Goal: Task Accomplishment & Management: Manage account settings

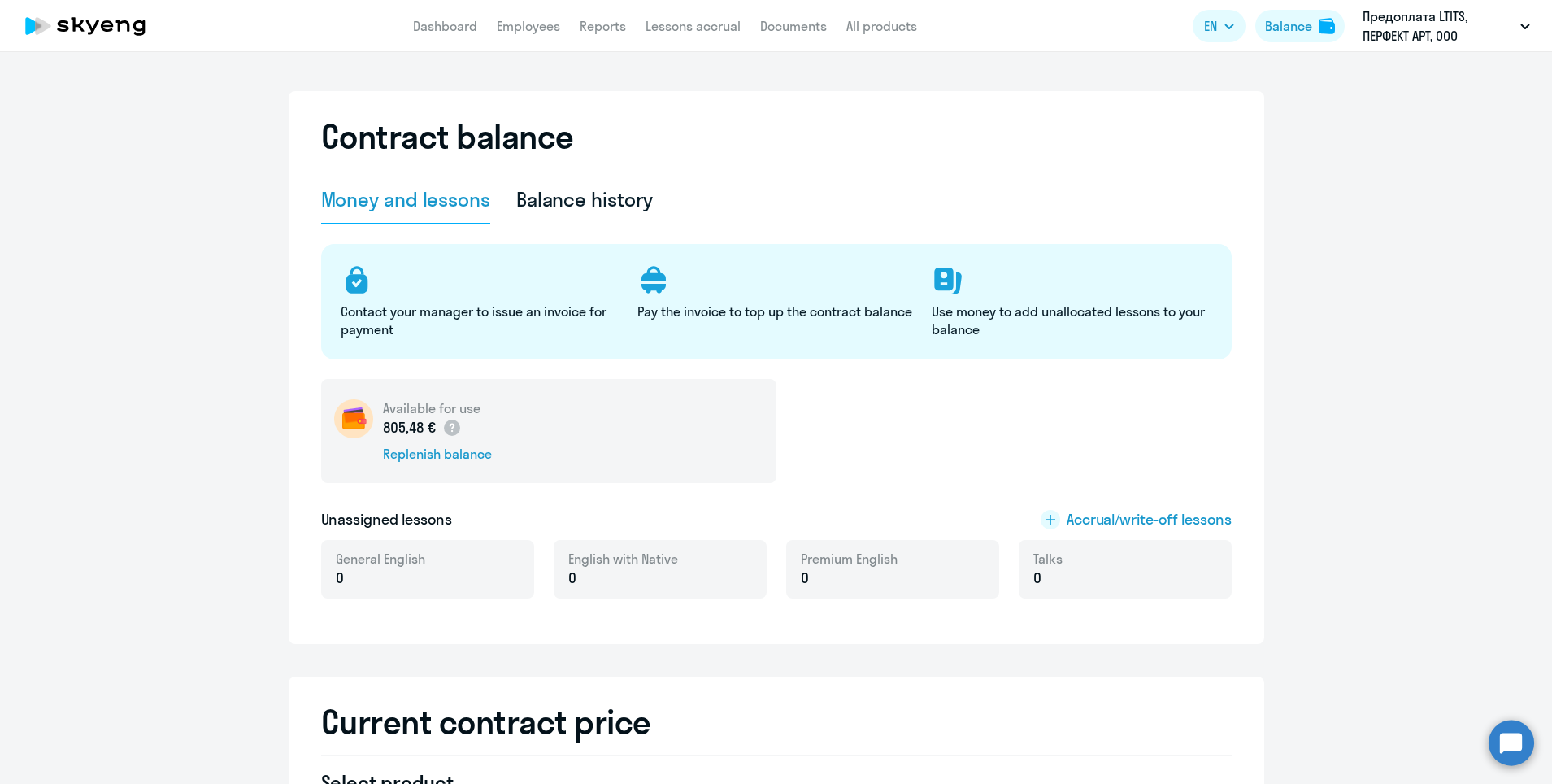
select select "english_adult_not_native_speaker"
click at [1282, 31] on div "Balance" at bounding box center [1289, 26] width 47 height 20
click at [1288, 33] on div "Balance" at bounding box center [1289, 26] width 47 height 20
click at [627, 194] on div "Balance history" at bounding box center [585, 198] width 138 height 26
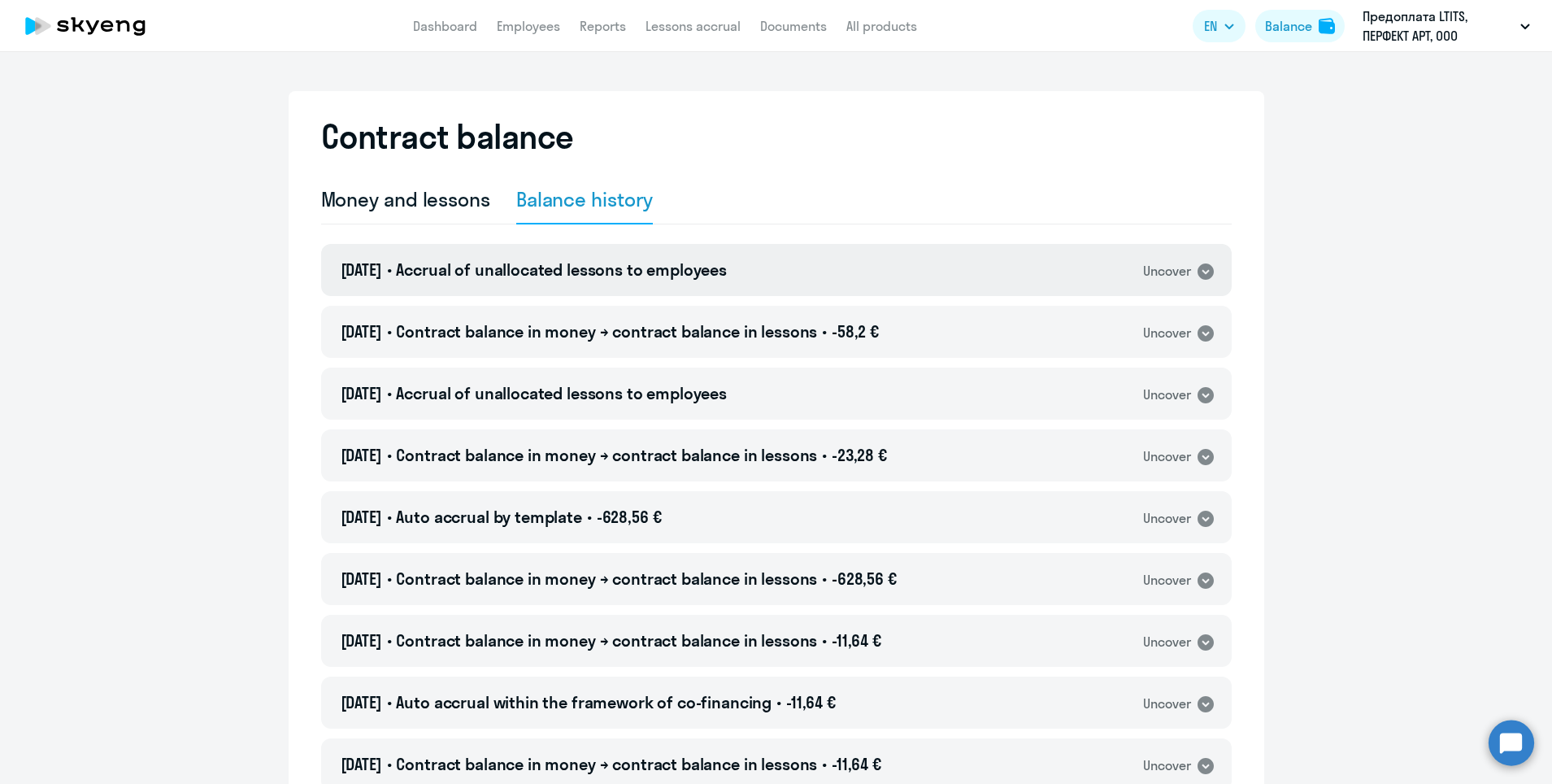
click at [701, 263] on span "Accrual of unallocated lessons to employees" at bounding box center [561, 269] width 331 height 20
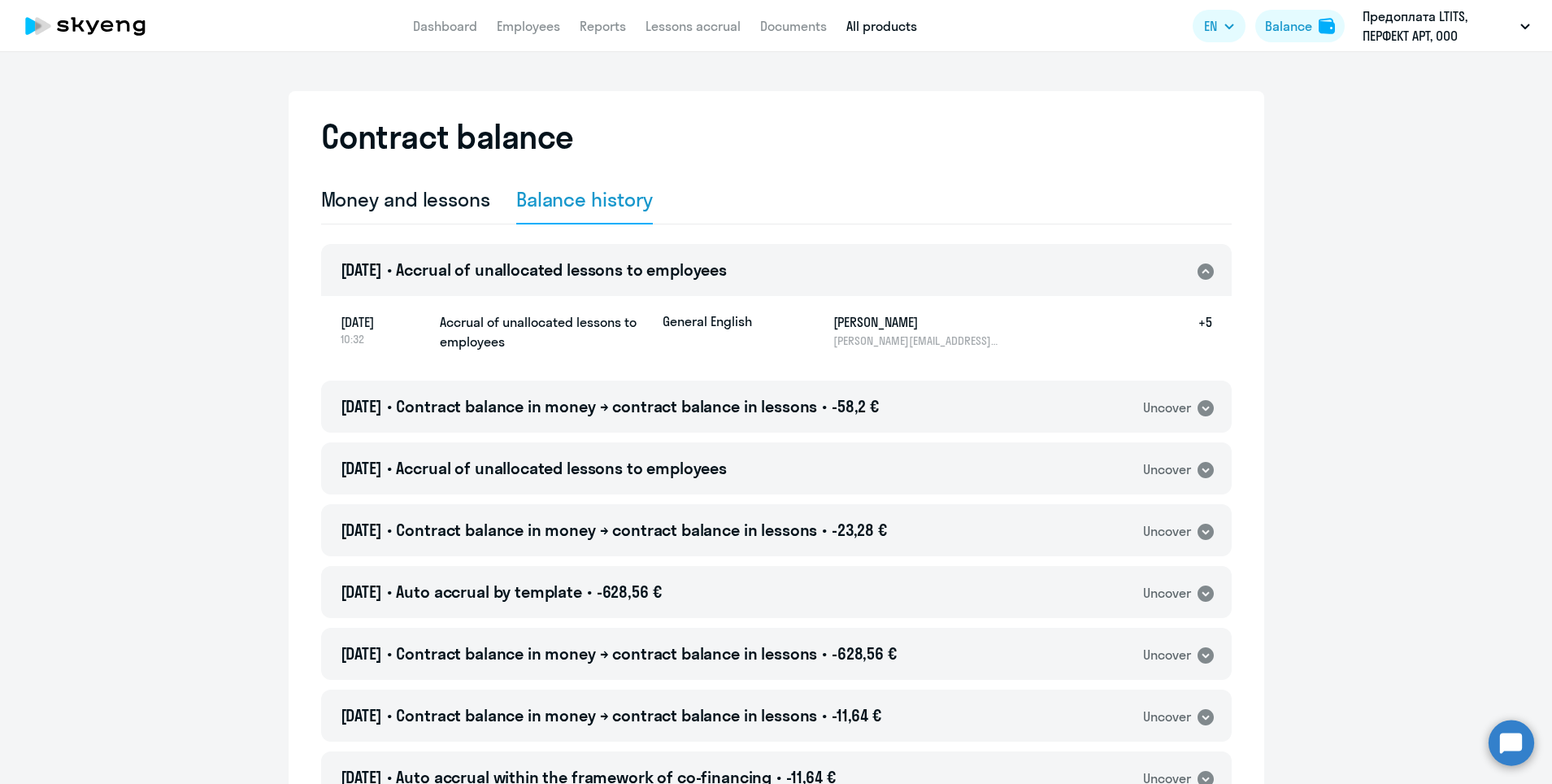
click at [870, 29] on link "All products" at bounding box center [881, 26] width 71 height 16
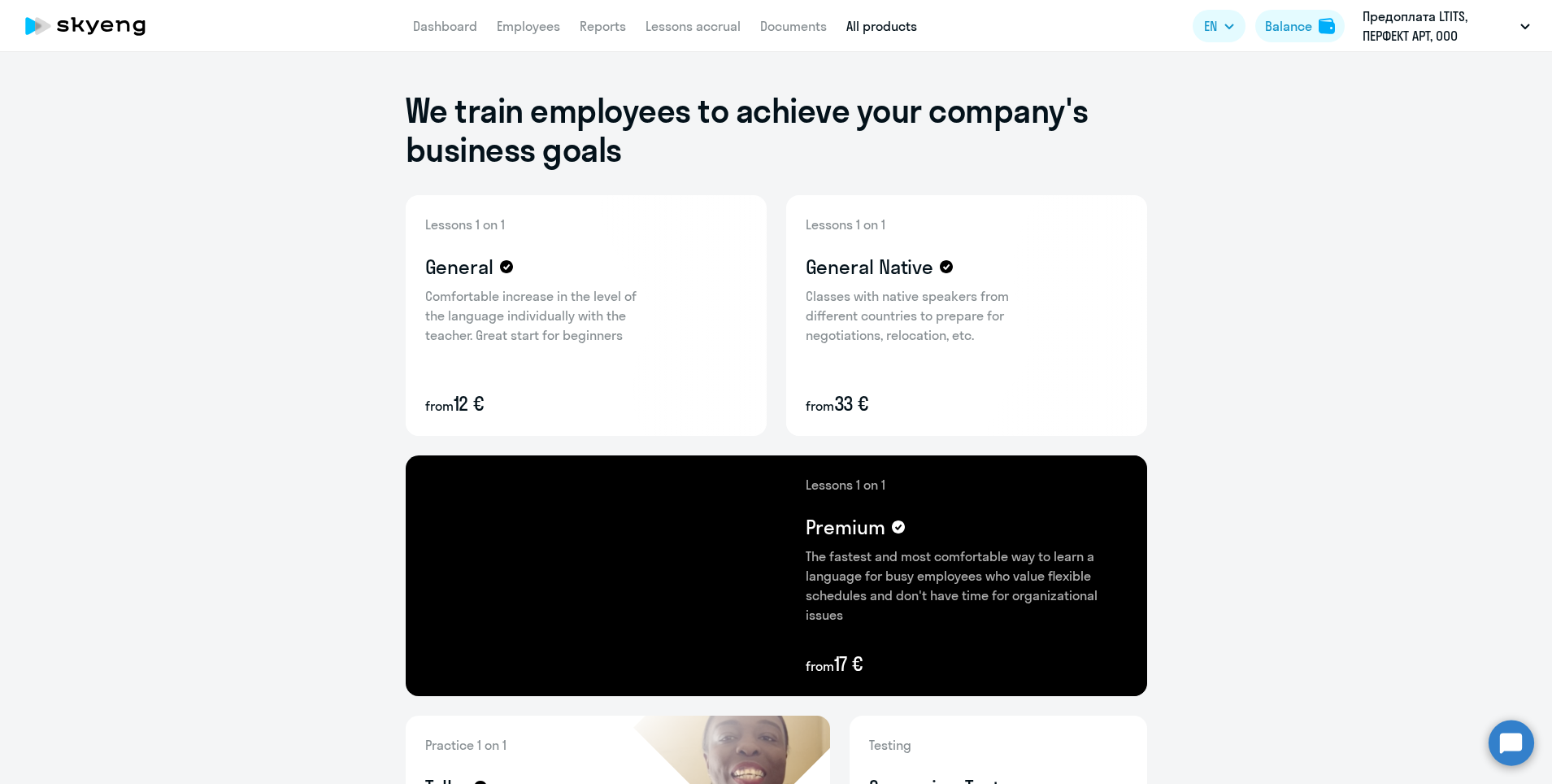
click at [478, 34] on nav "Dashboard Employees Reports Lessons accrual Documents All products" at bounding box center [664, 26] width 504 height 20
click at [473, 31] on link "Dashboard" at bounding box center [445, 26] width 65 height 16
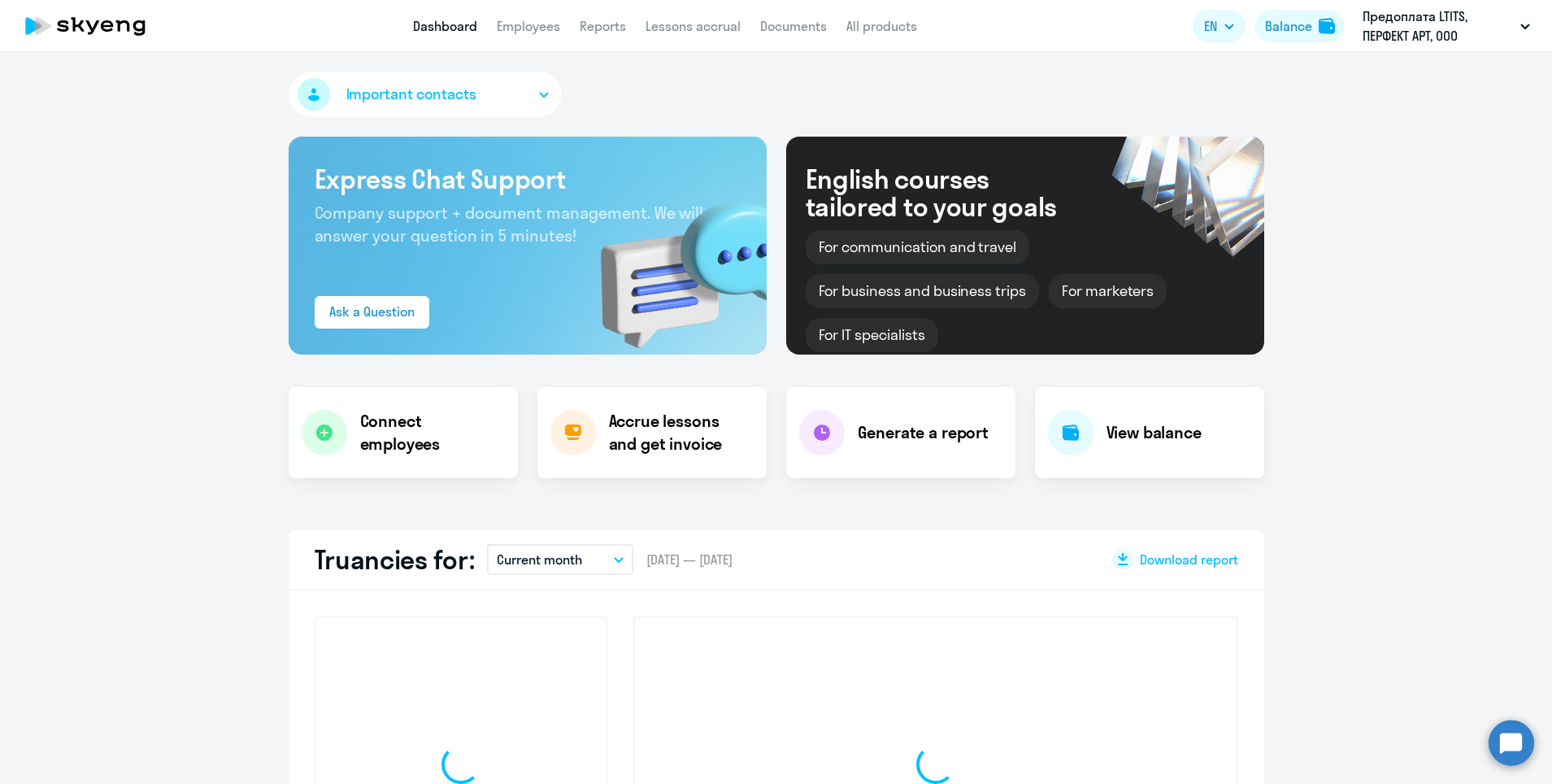
select select "30"
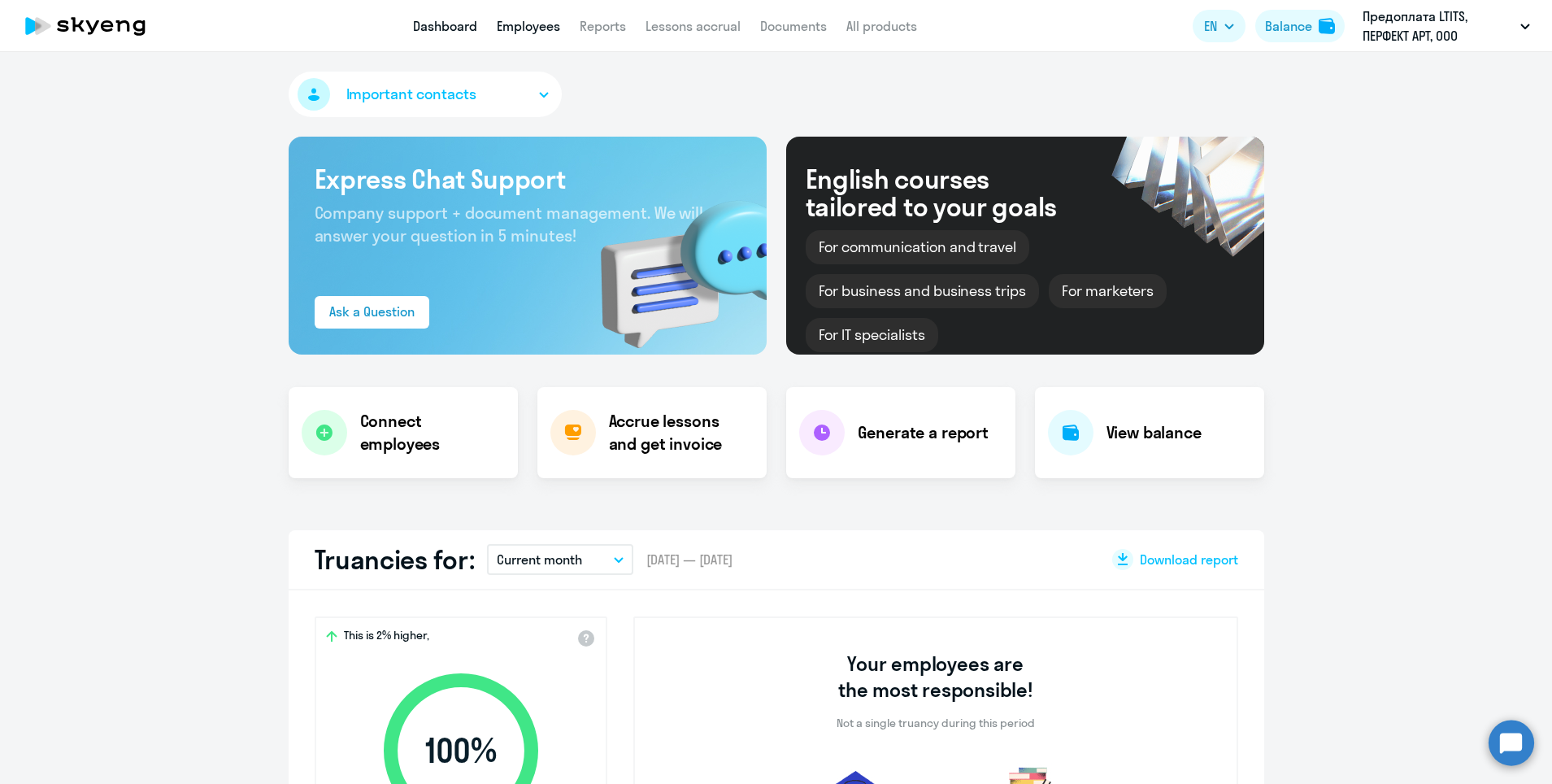
click at [557, 29] on link "Employees" at bounding box center [528, 26] width 64 height 16
select select "30"
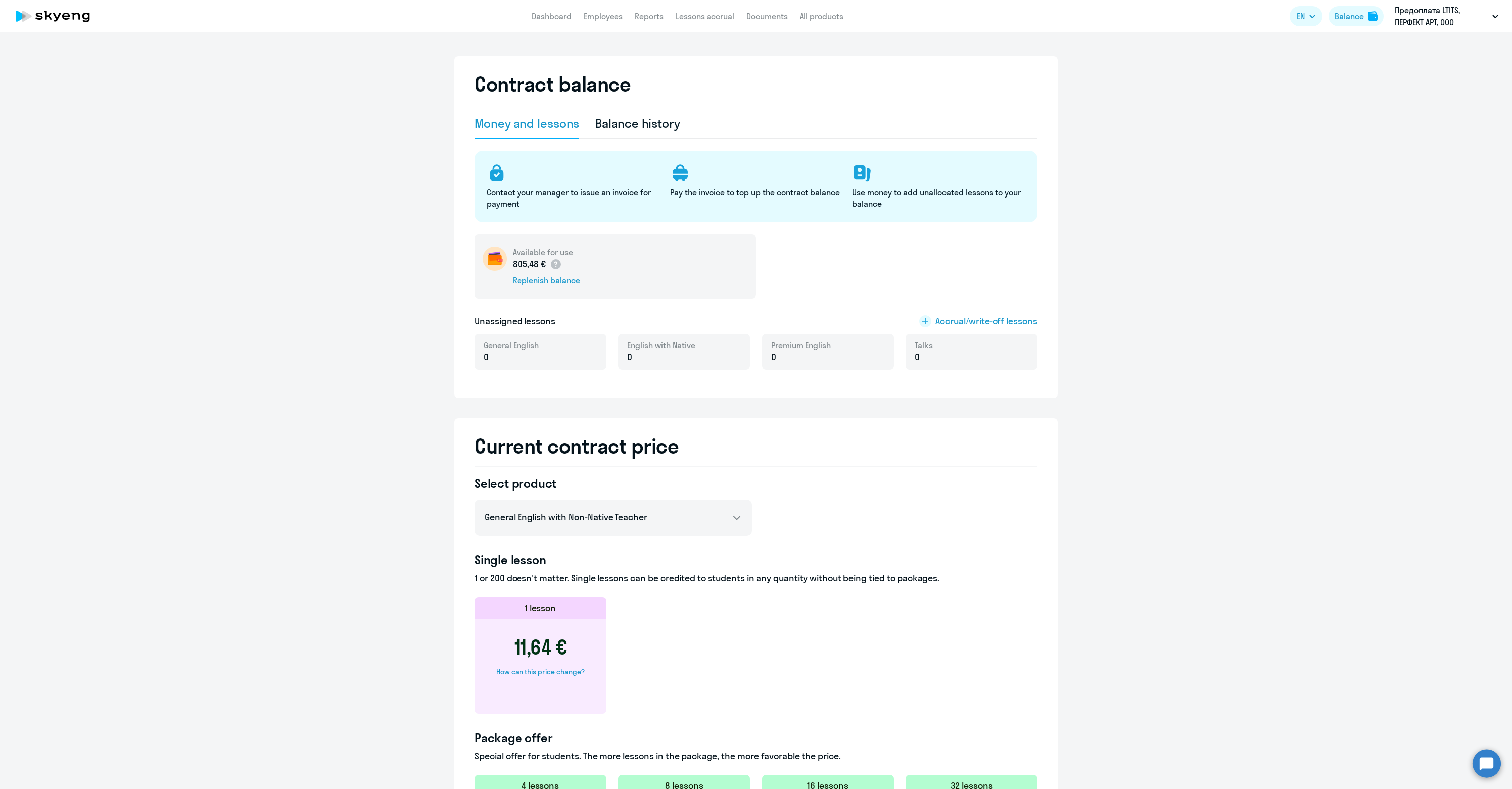
select select "english_adult_not_native_speaker"
click at [716, 16] on link "Lessons accrual" at bounding box center [705, 16] width 59 height 10
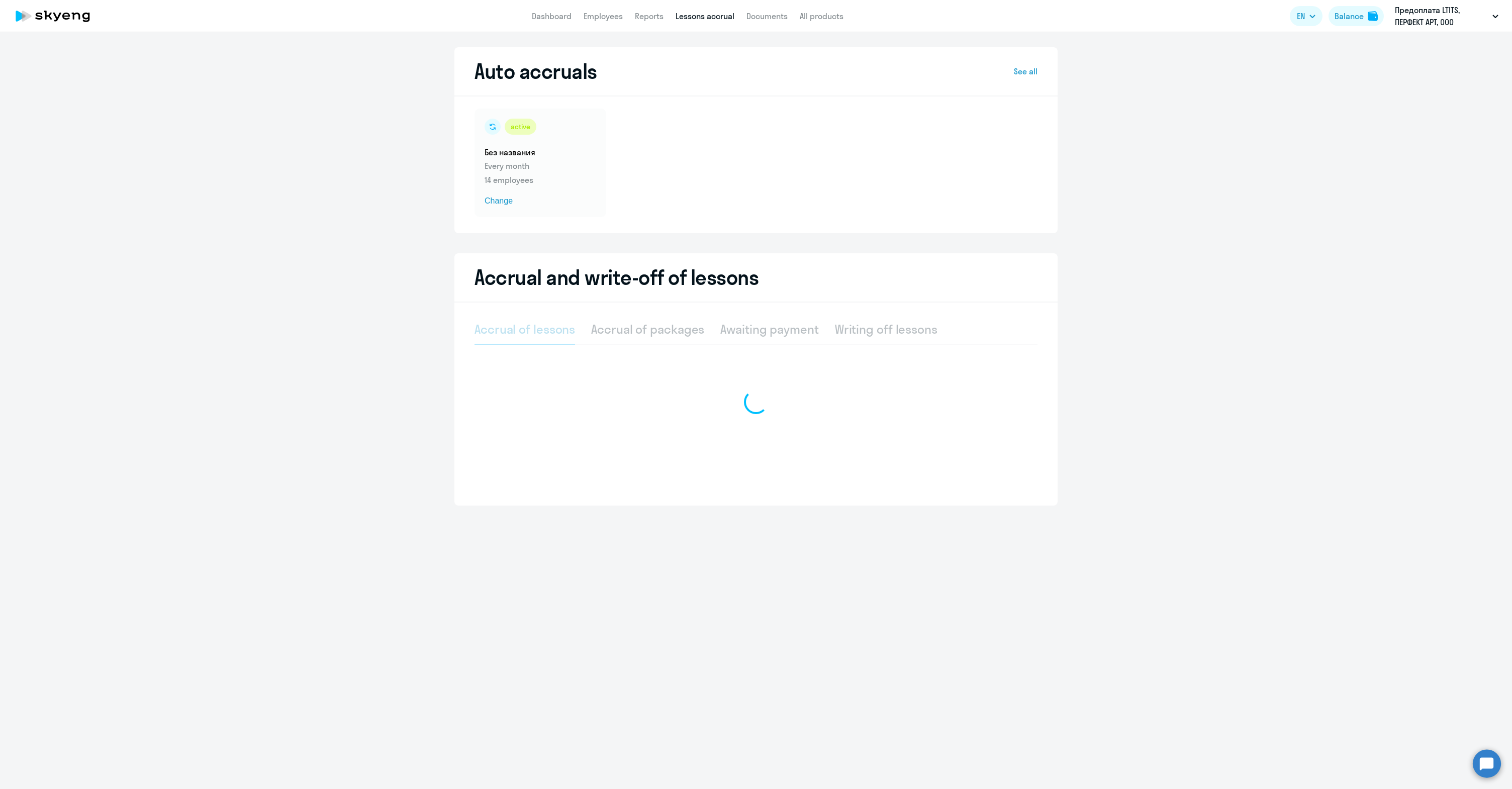
select select "10"
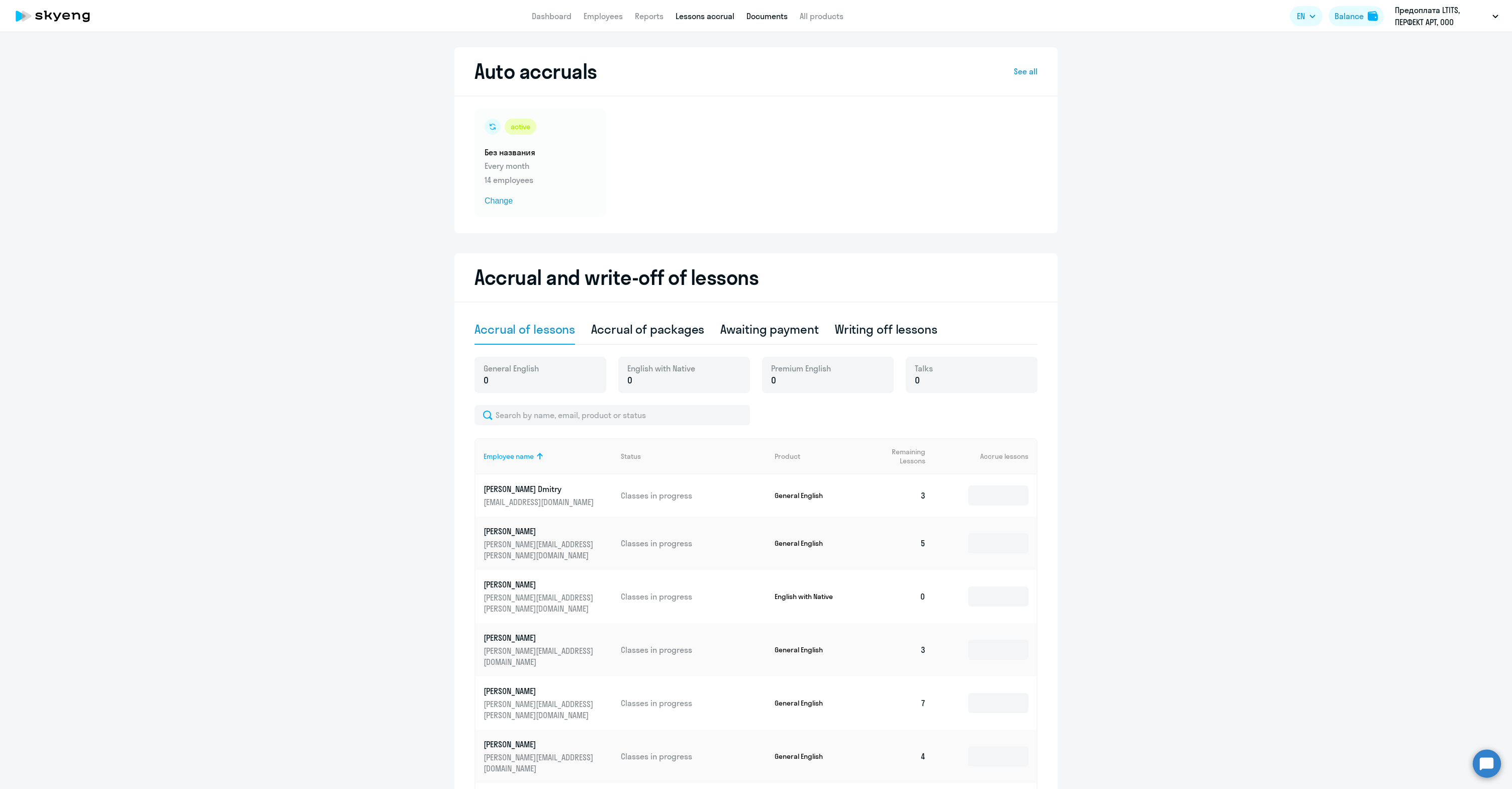
click at [775, 16] on link "Documents" at bounding box center [767, 16] width 41 height 10
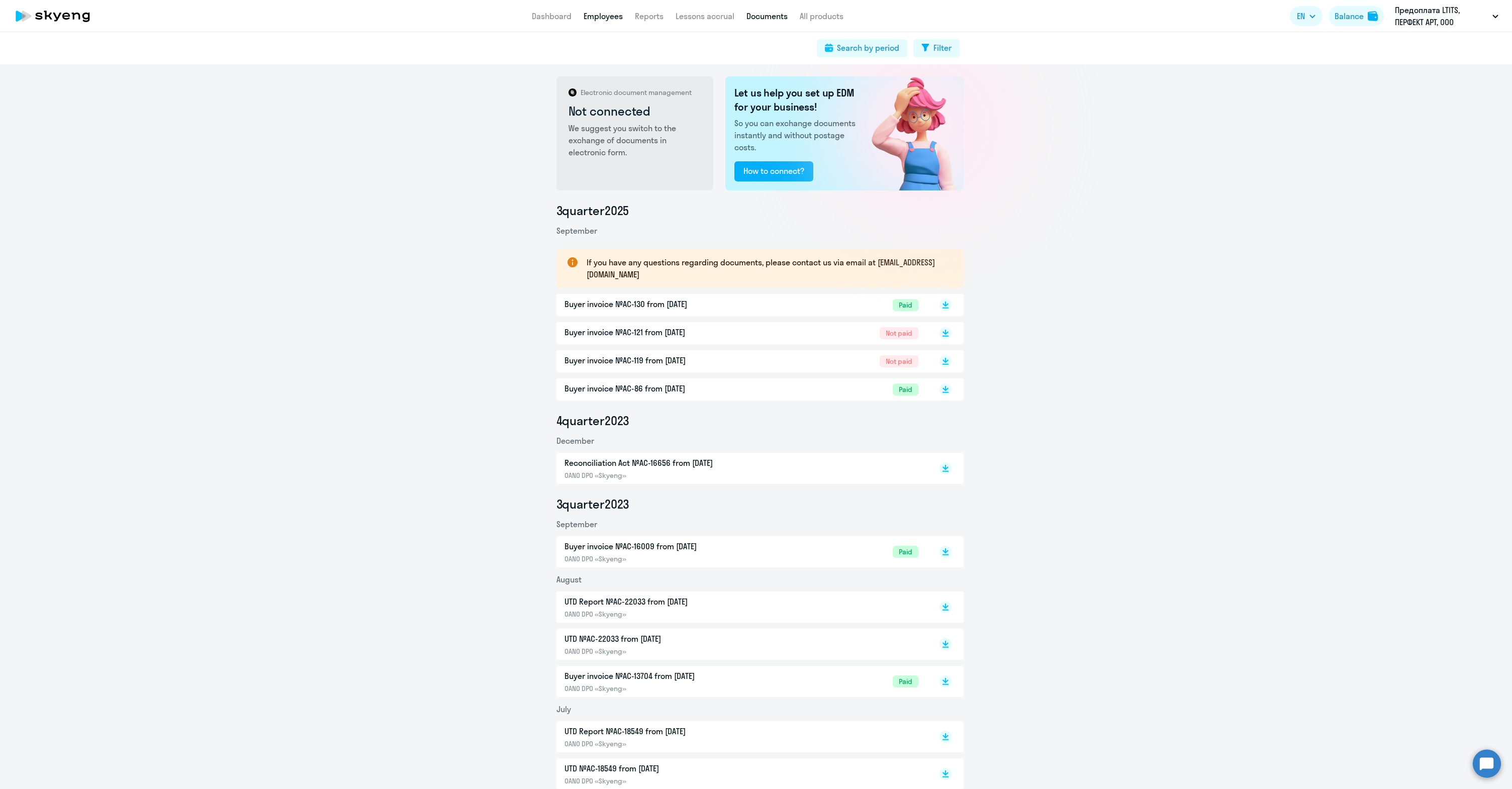
click at [602, 14] on link "Employees" at bounding box center [603, 16] width 39 height 10
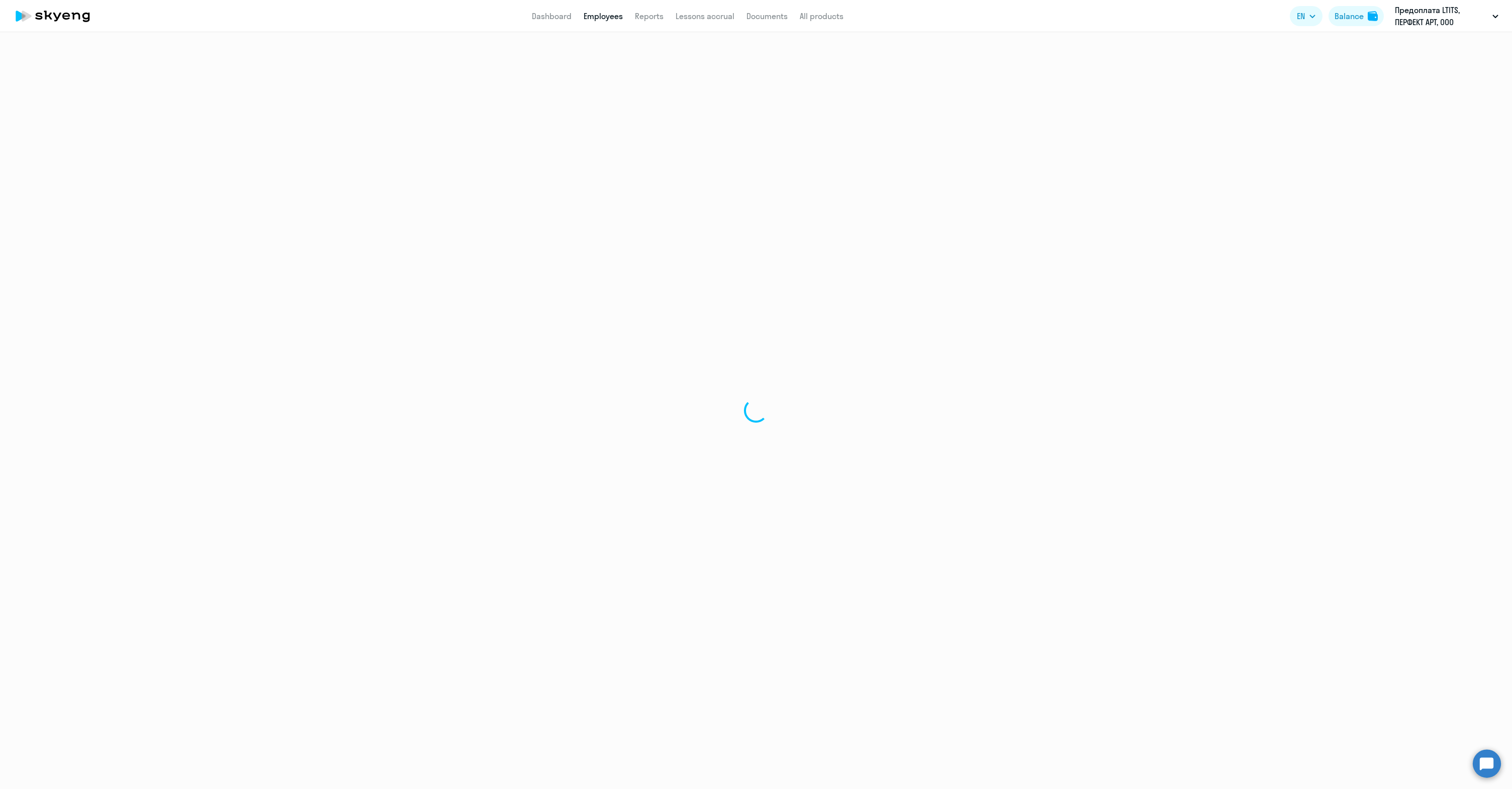
select select "30"
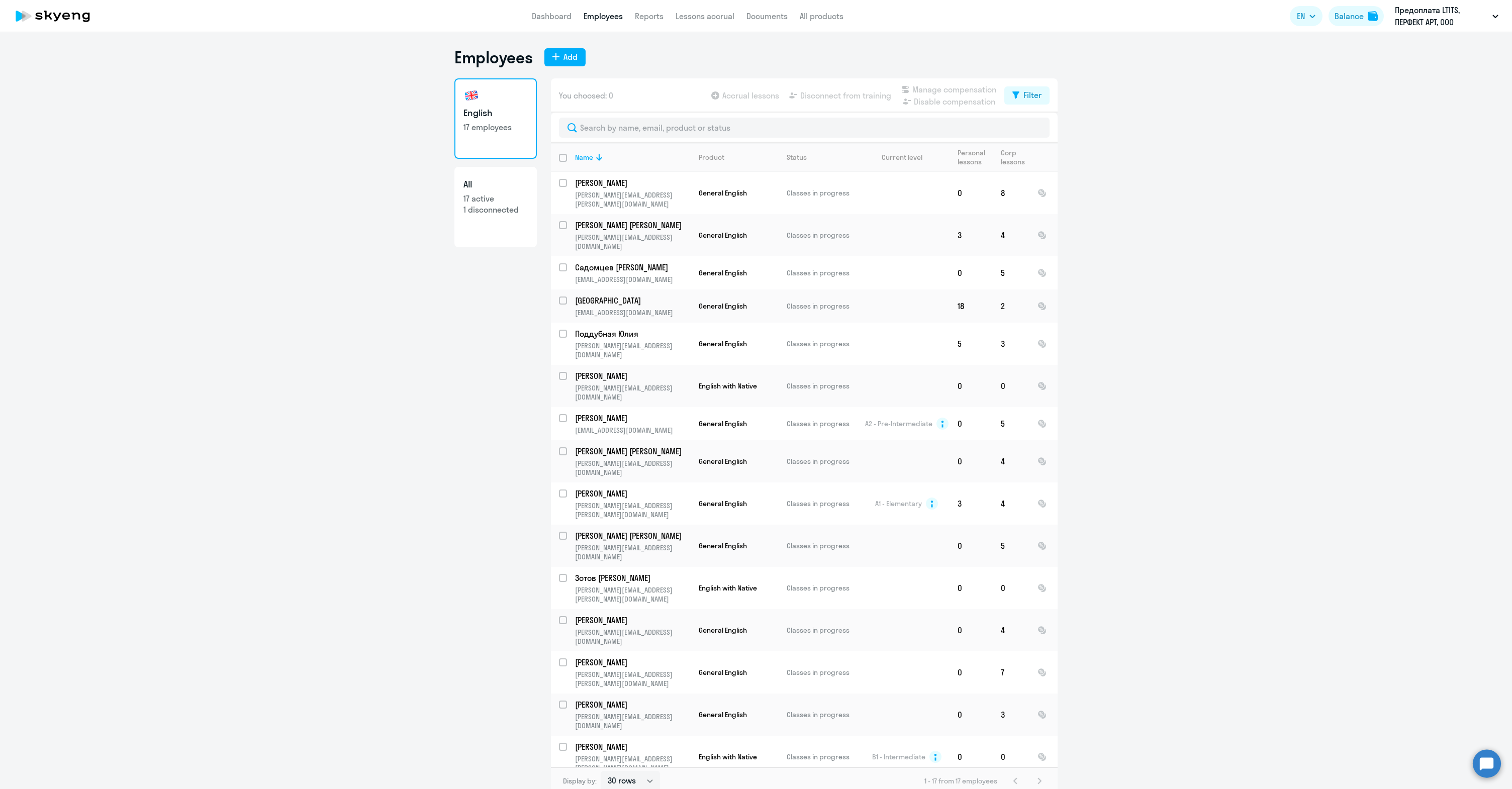
click at [541, 22] on app-header "Dashboard Employees Reports Lessons accrual Documents All products Dashboard Em…" at bounding box center [756, 16] width 1512 height 32
click at [542, 19] on link "Dashboard" at bounding box center [552, 16] width 40 height 10
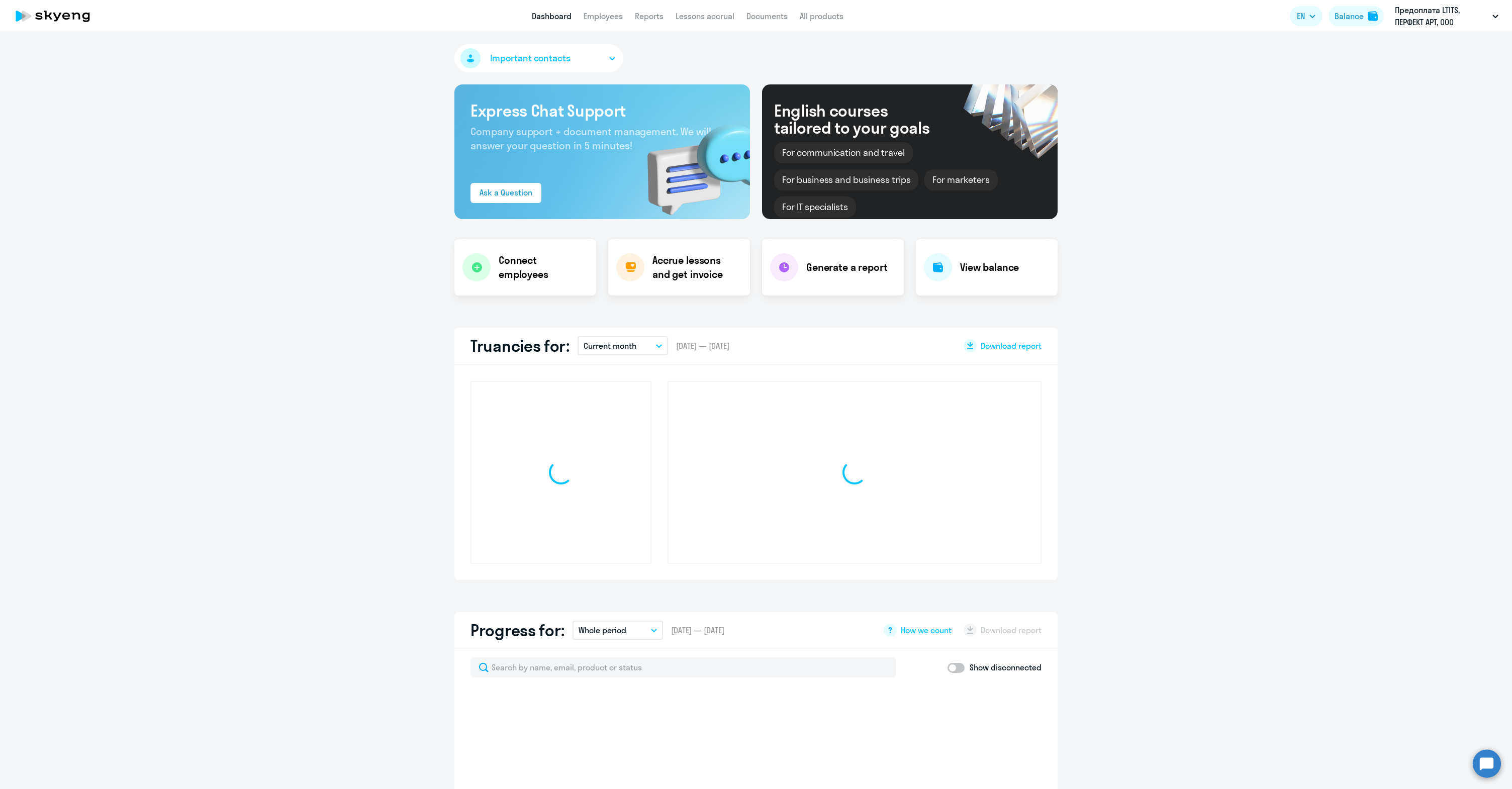
select select "30"
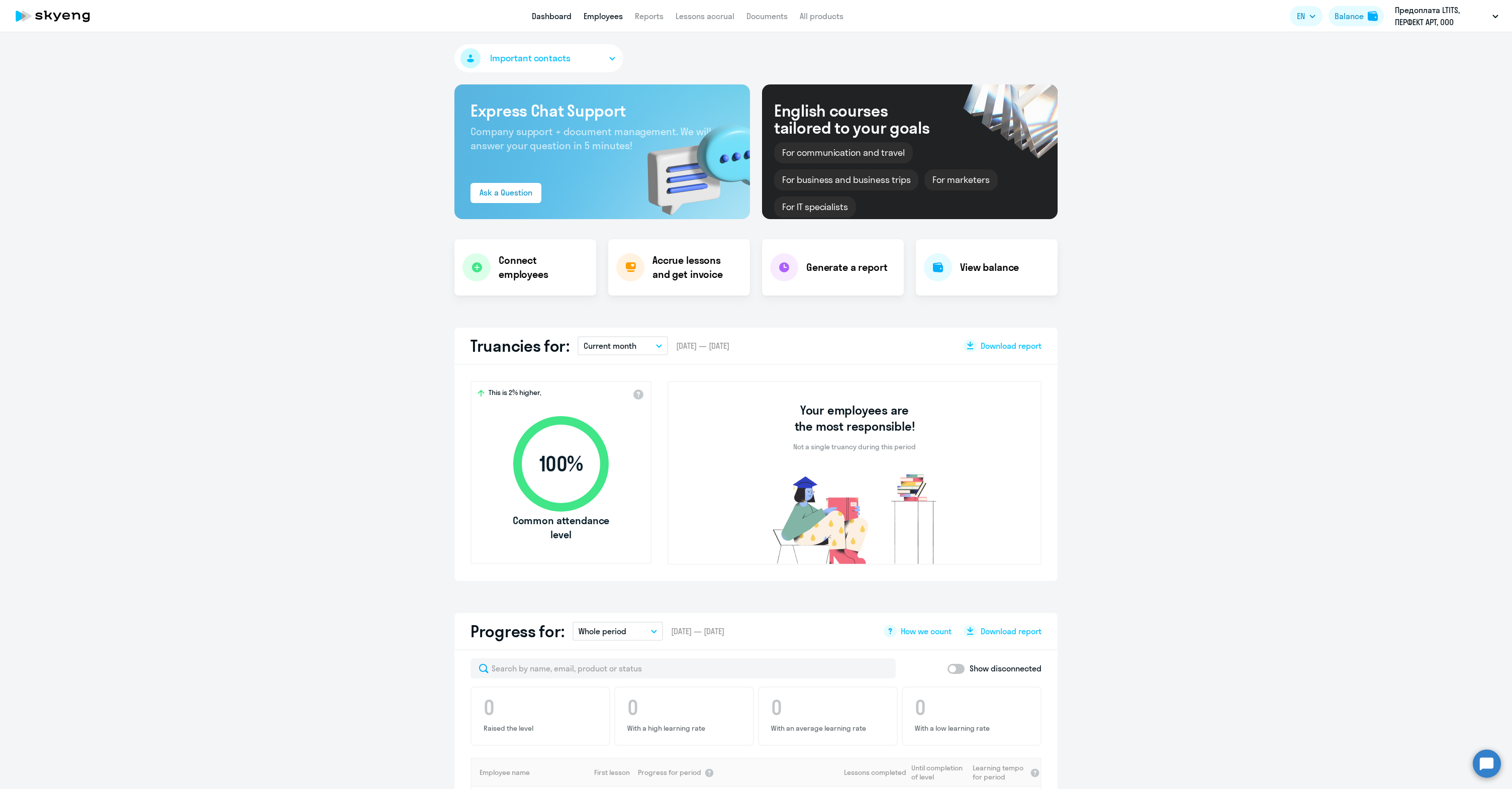
click at [585, 19] on link "Employees" at bounding box center [603, 16] width 39 height 10
select select "30"
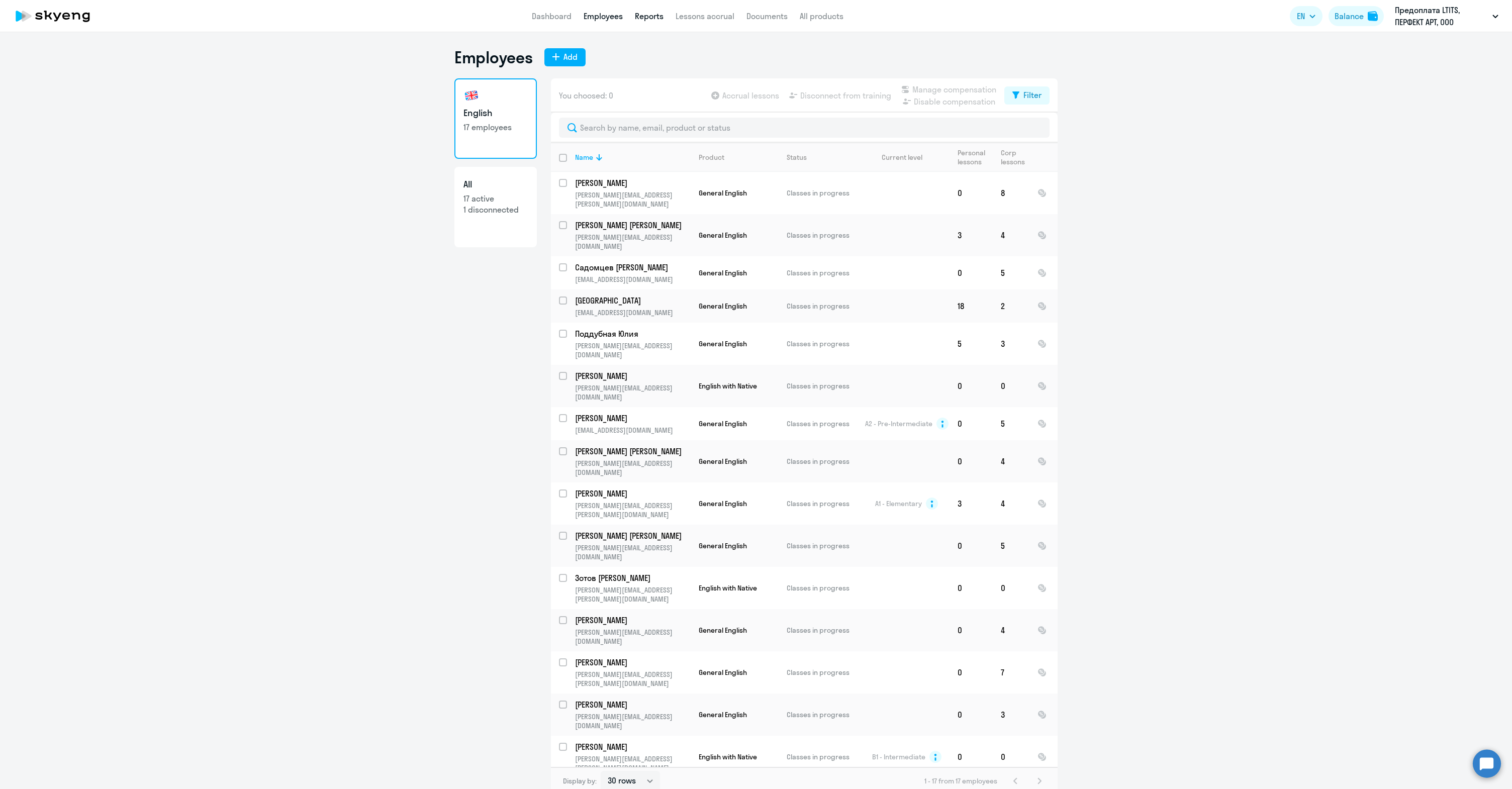
click at [640, 13] on link "Reports" at bounding box center [649, 16] width 29 height 10
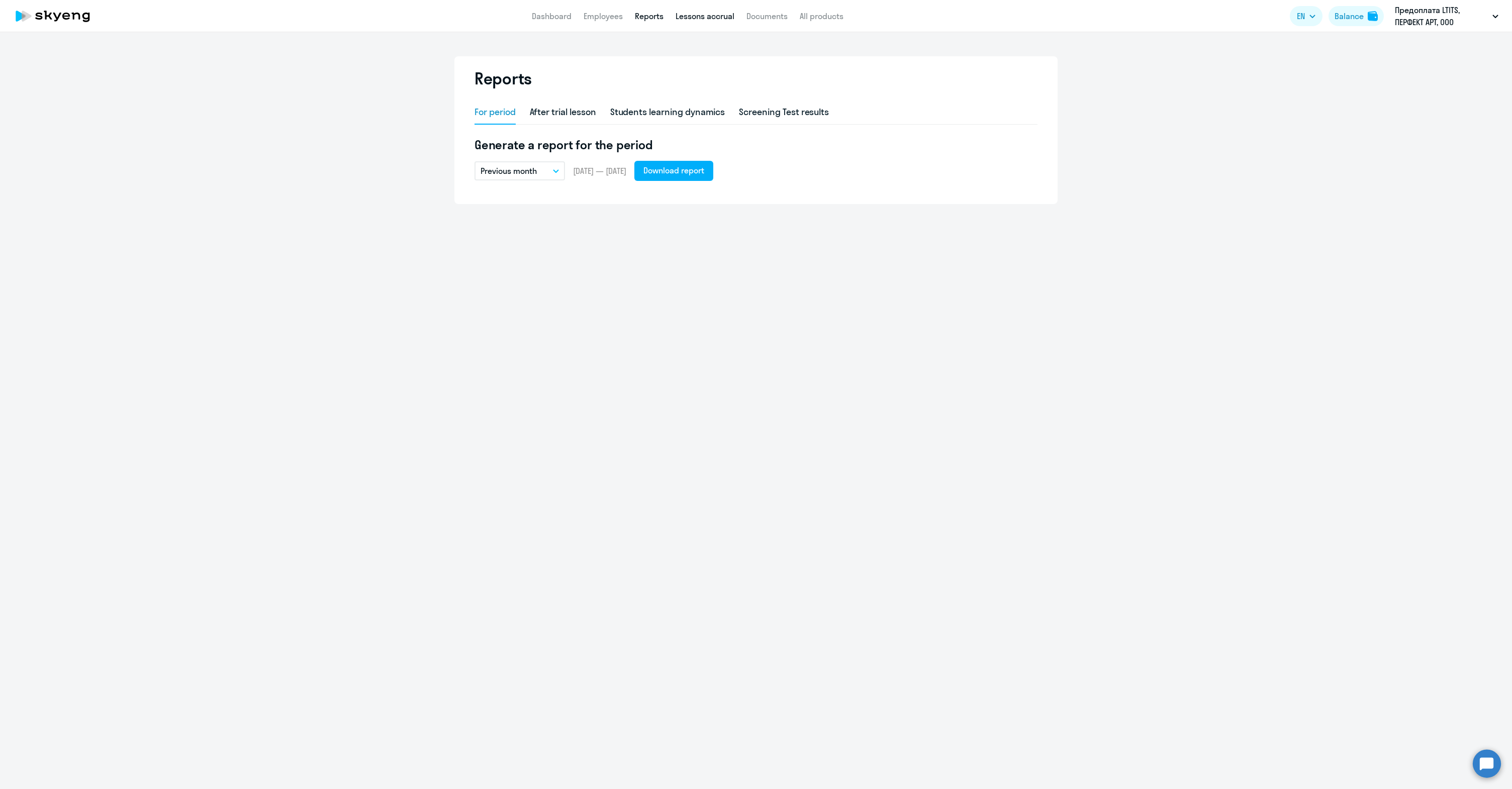
click at [713, 13] on link "Lessons accrual" at bounding box center [705, 16] width 59 height 10
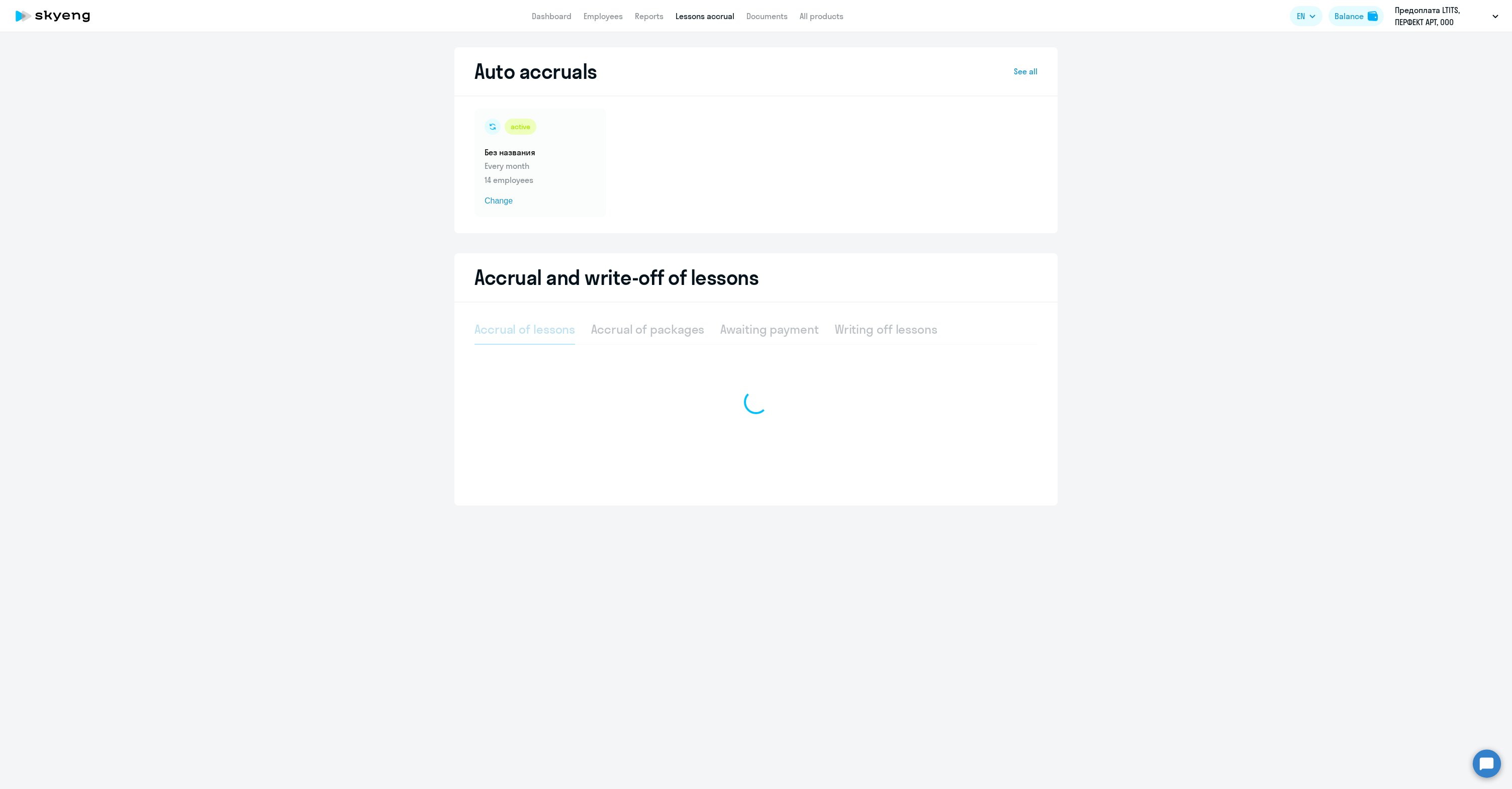
select select "10"
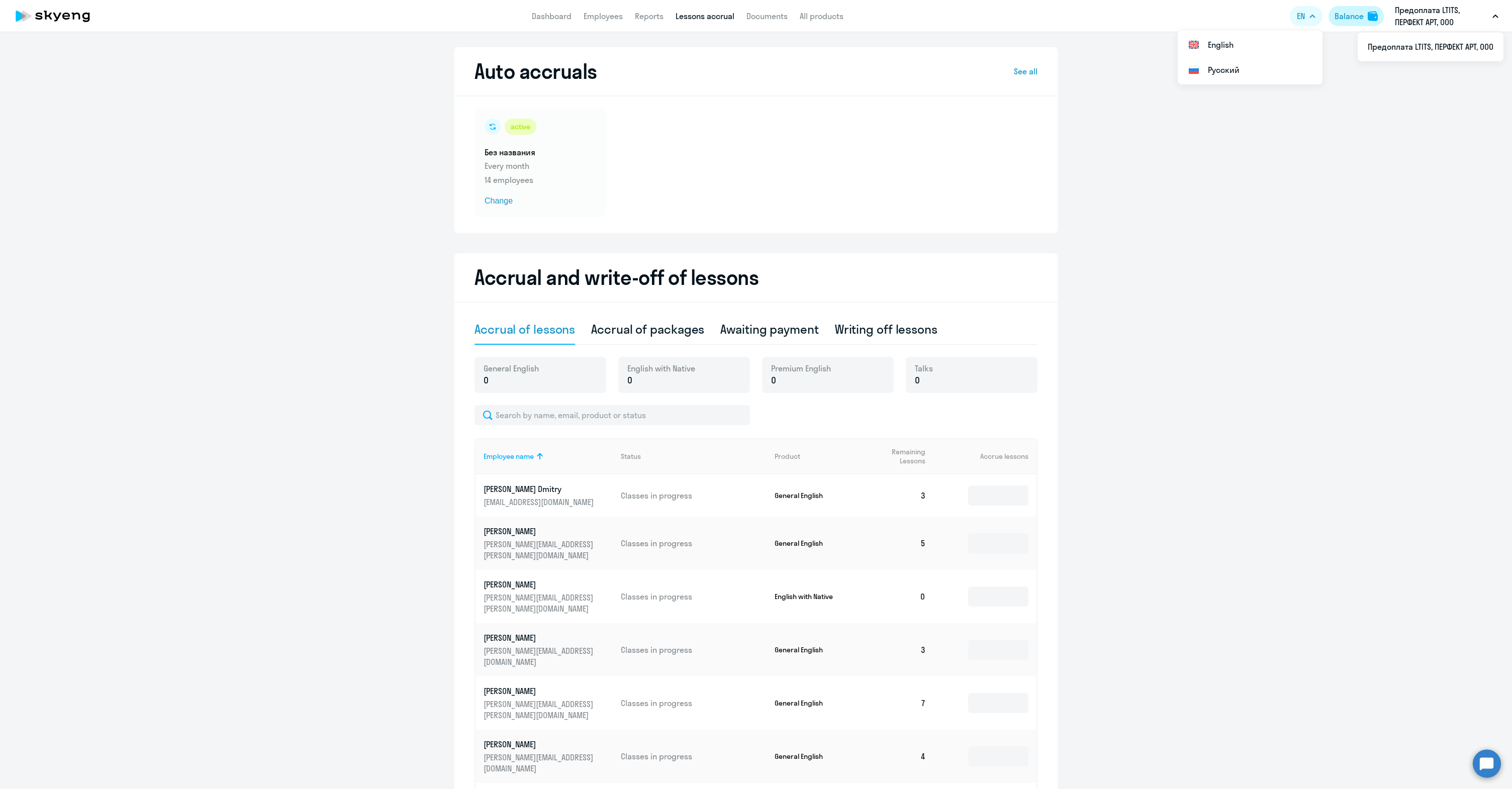
click at [1370, 19] on img at bounding box center [1372, 16] width 10 height 10
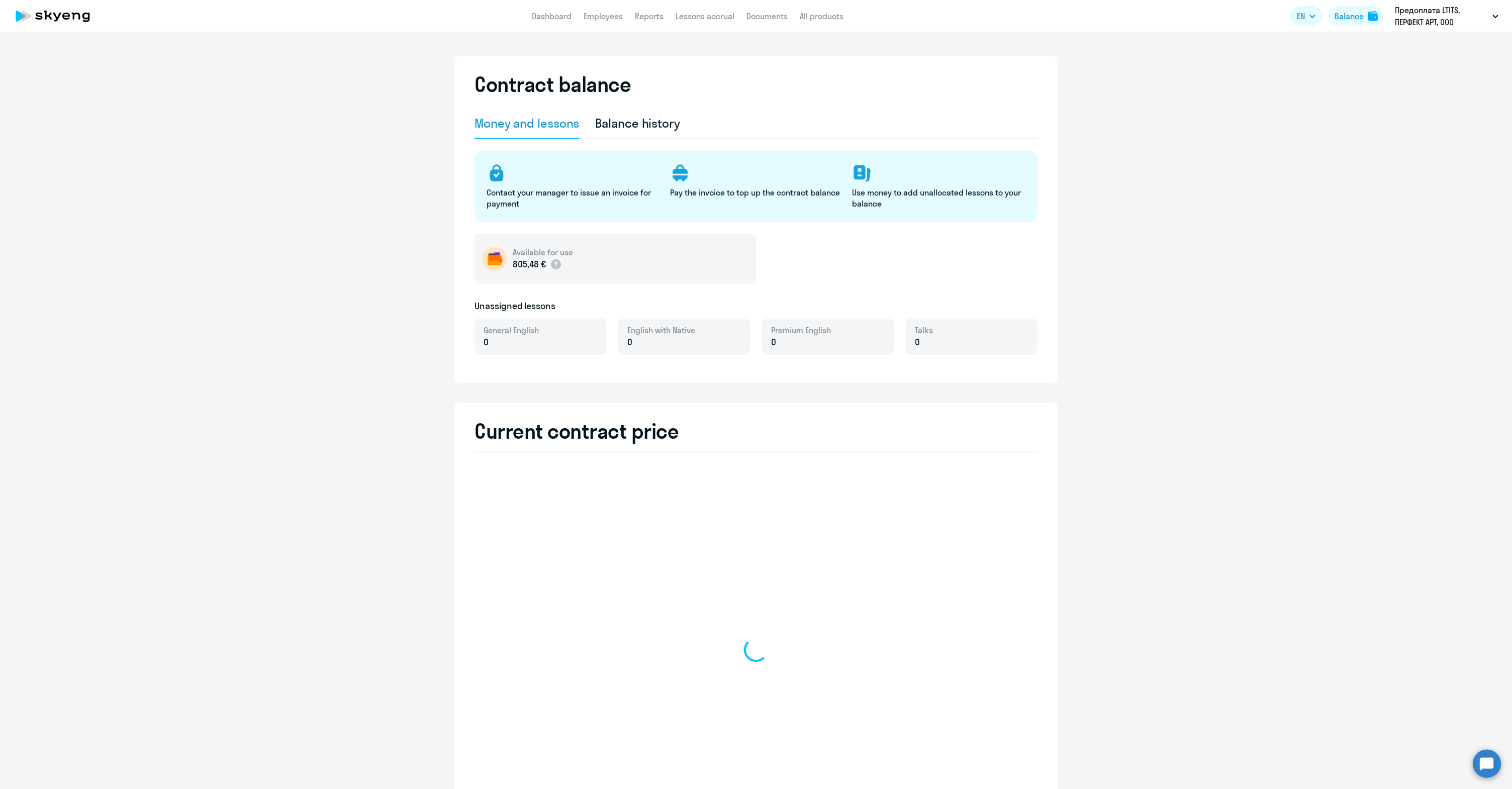
select select "english_adult_not_native_speaker"
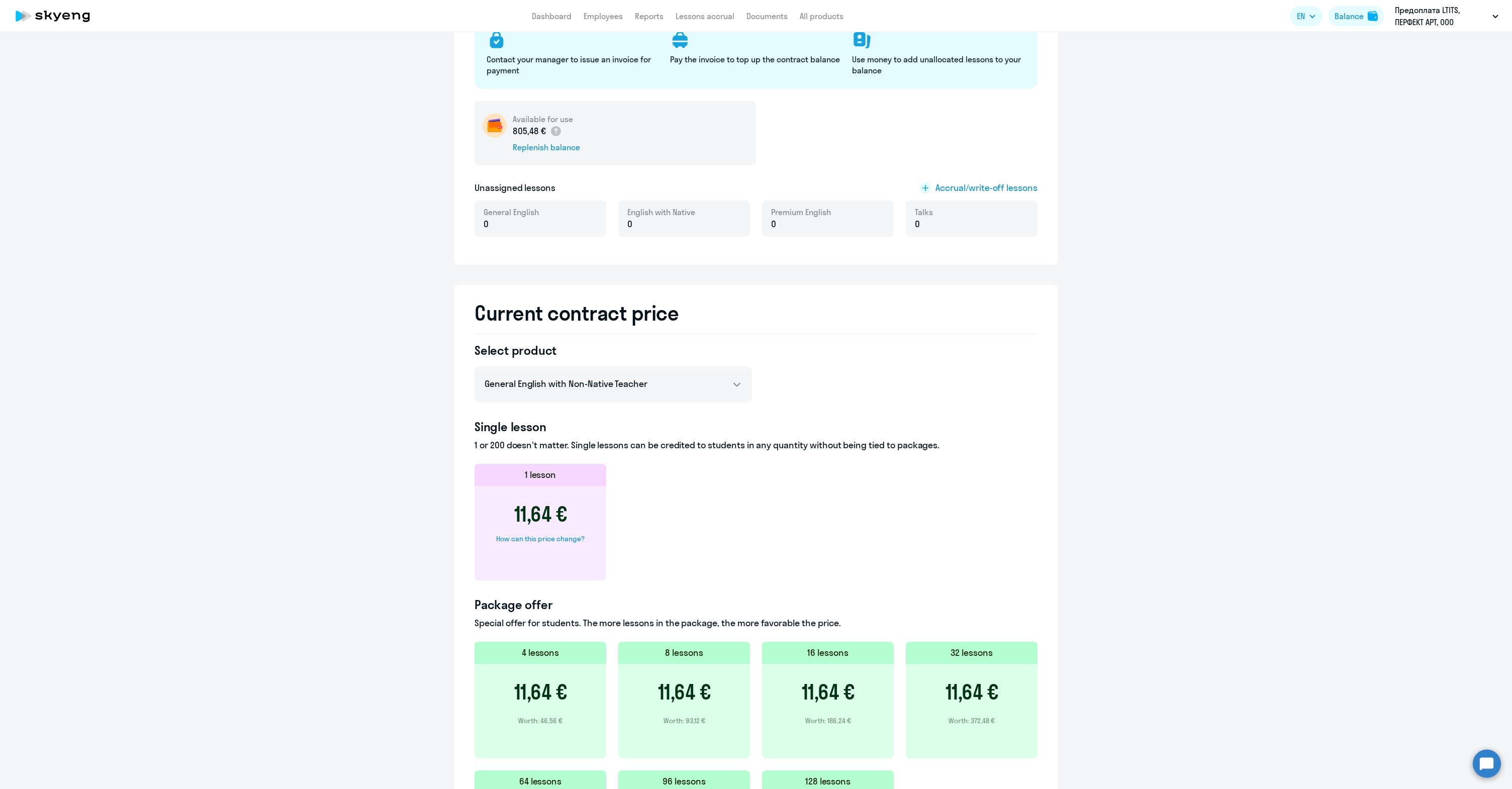
scroll to position [293, 0]
